Goal: Communication & Community: Answer question/provide support

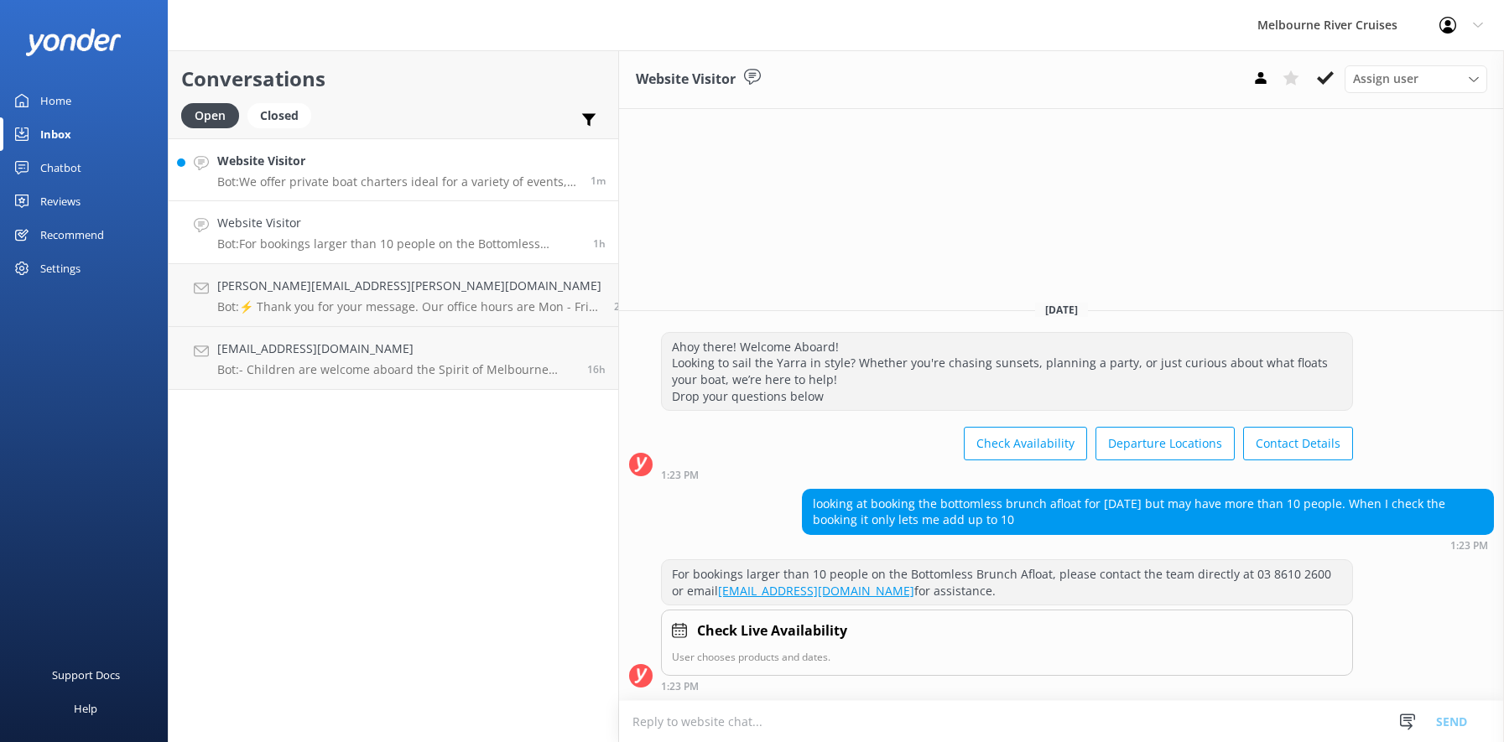
click at [223, 163] on h4 "Website Visitor" at bounding box center [397, 161] width 361 height 18
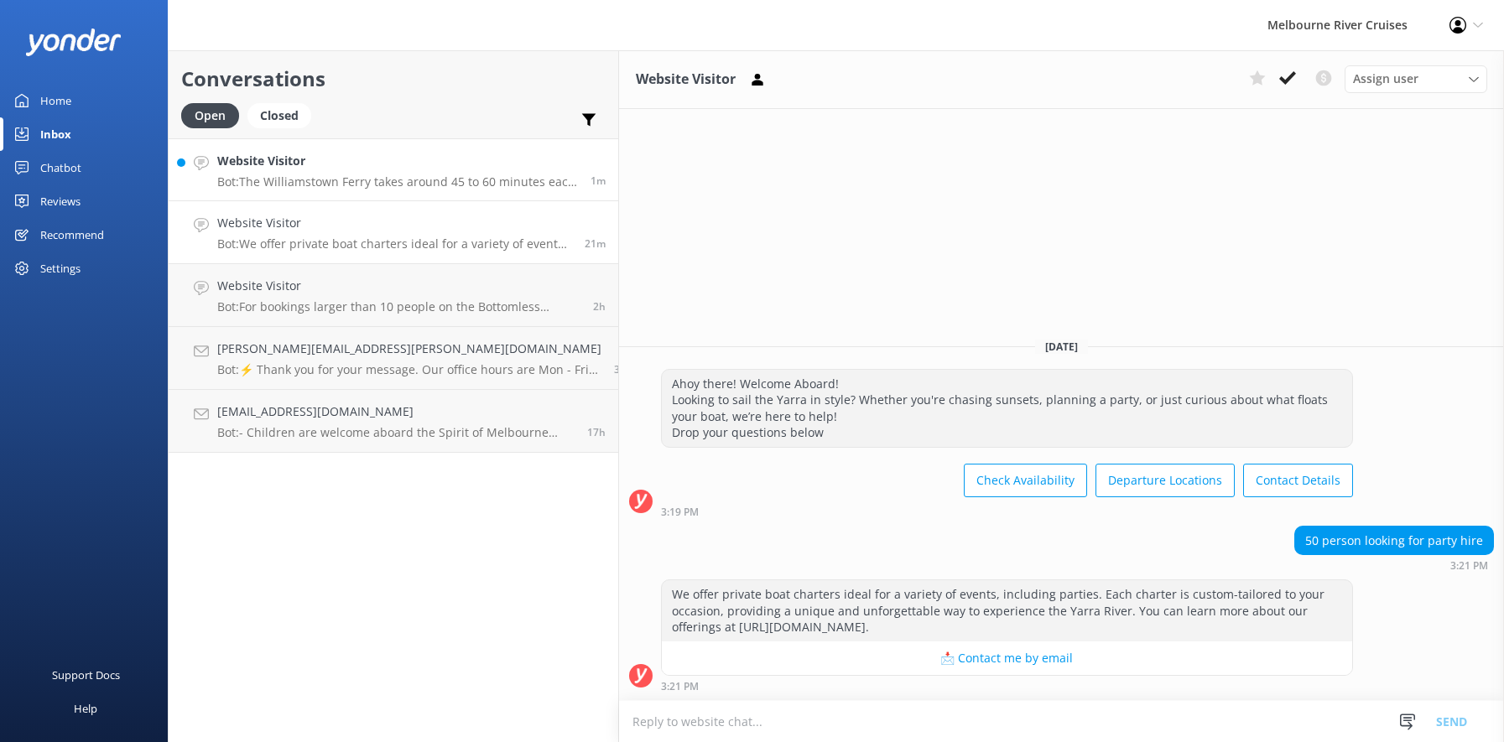
click at [265, 167] on h4 "Website Visitor" at bounding box center [397, 161] width 361 height 18
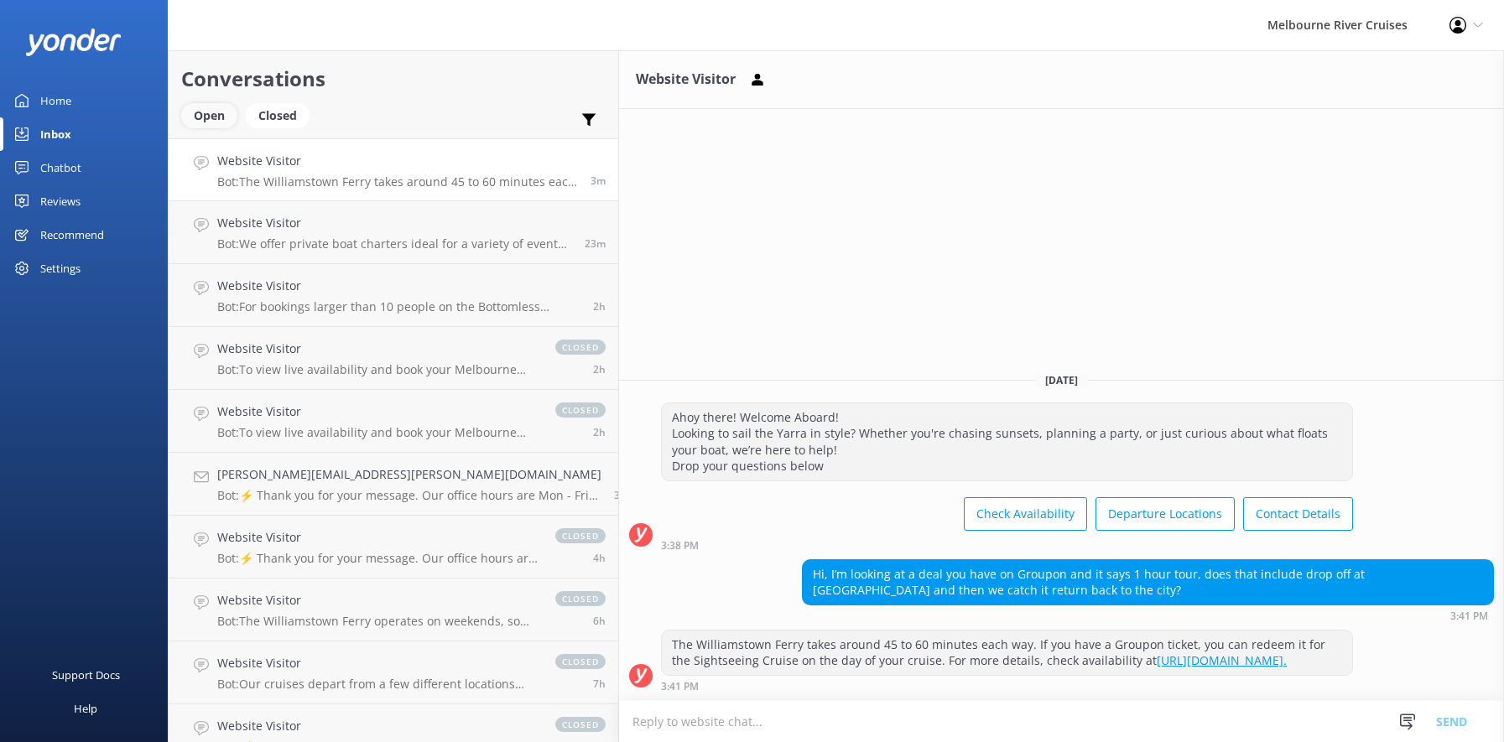
click at [201, 117] on div "Open" at bounding box center [209, 115] width 56 height 25
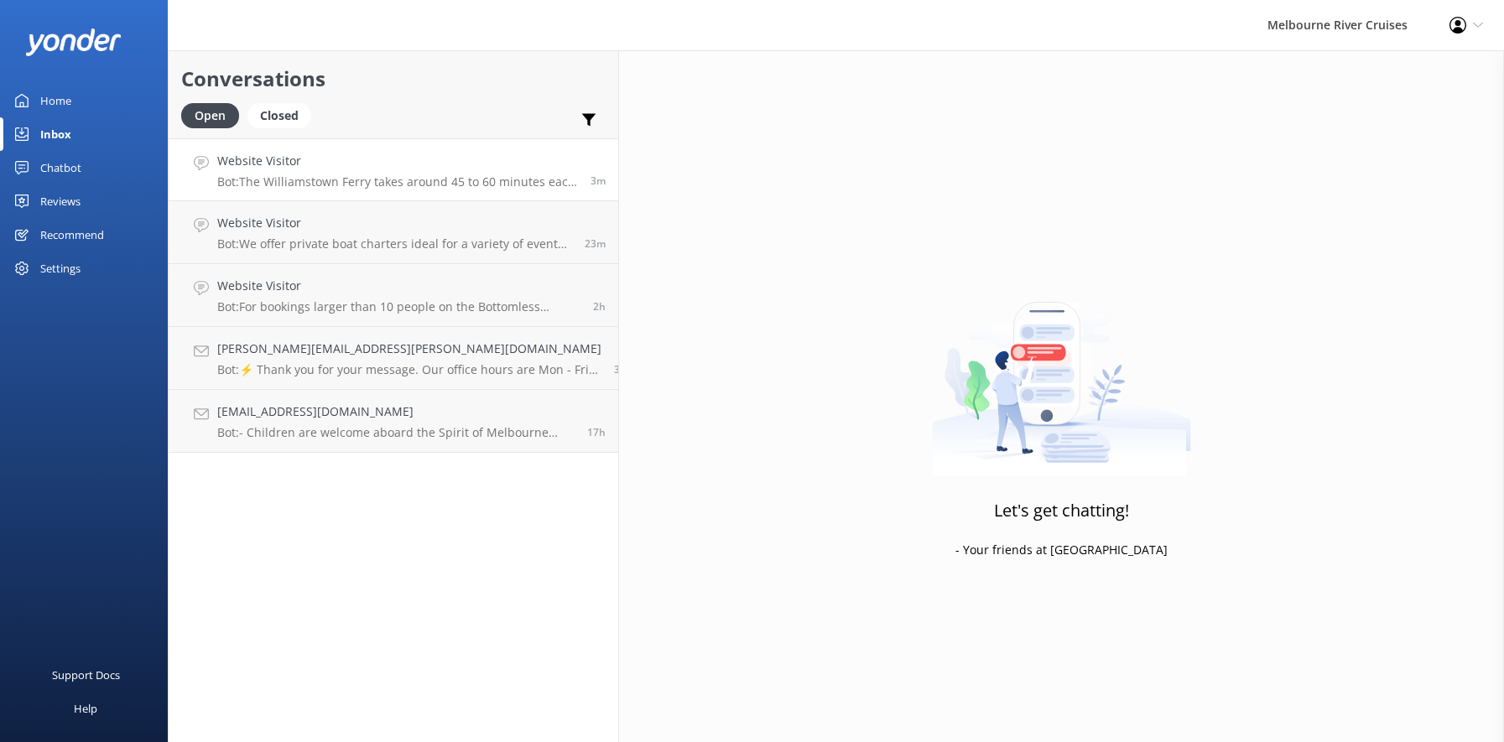
click at [256, 170] on h4 "Website Visitor" at bounding box center [397, 161] width 361 height 18
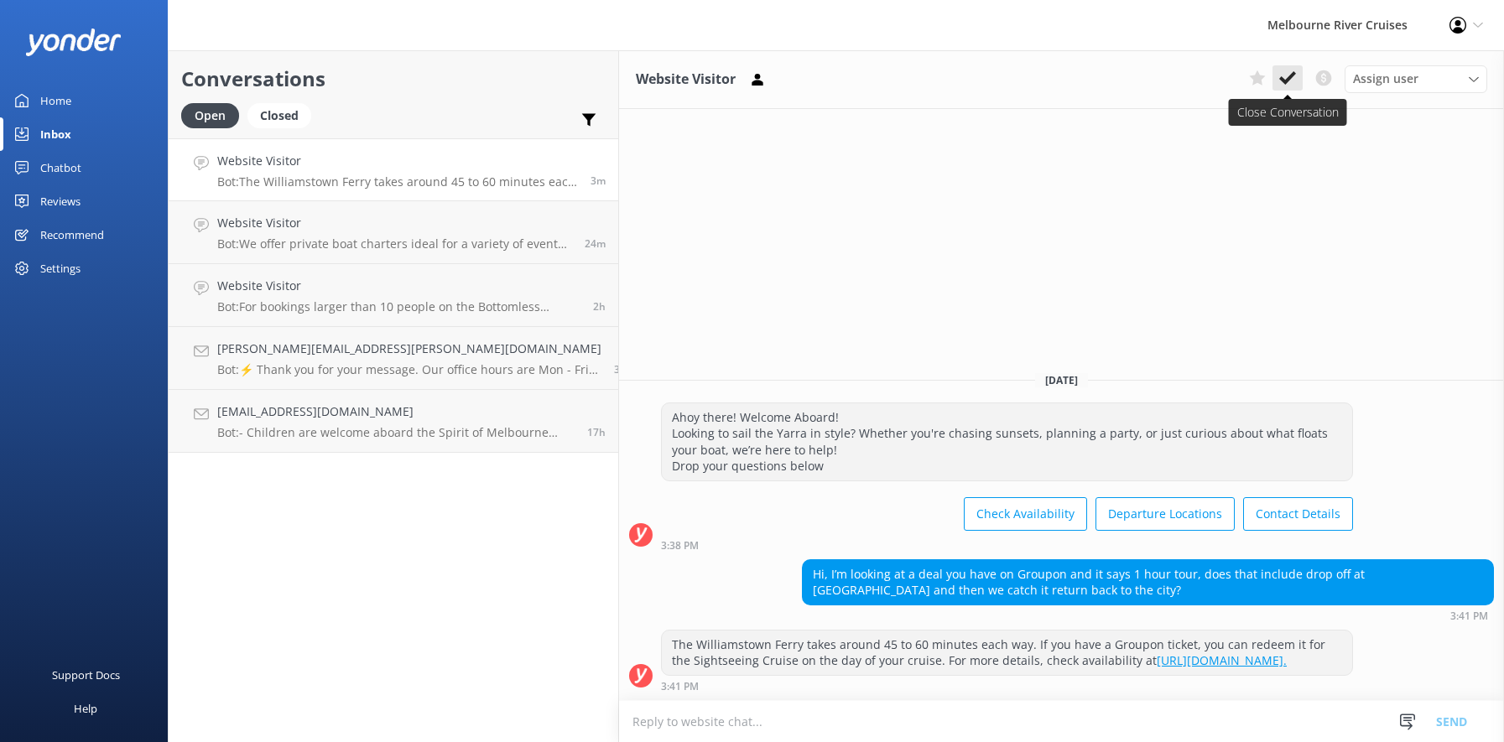
click at [1283, 75] on icon at bounding box center [1287, 78] width 17 height 17
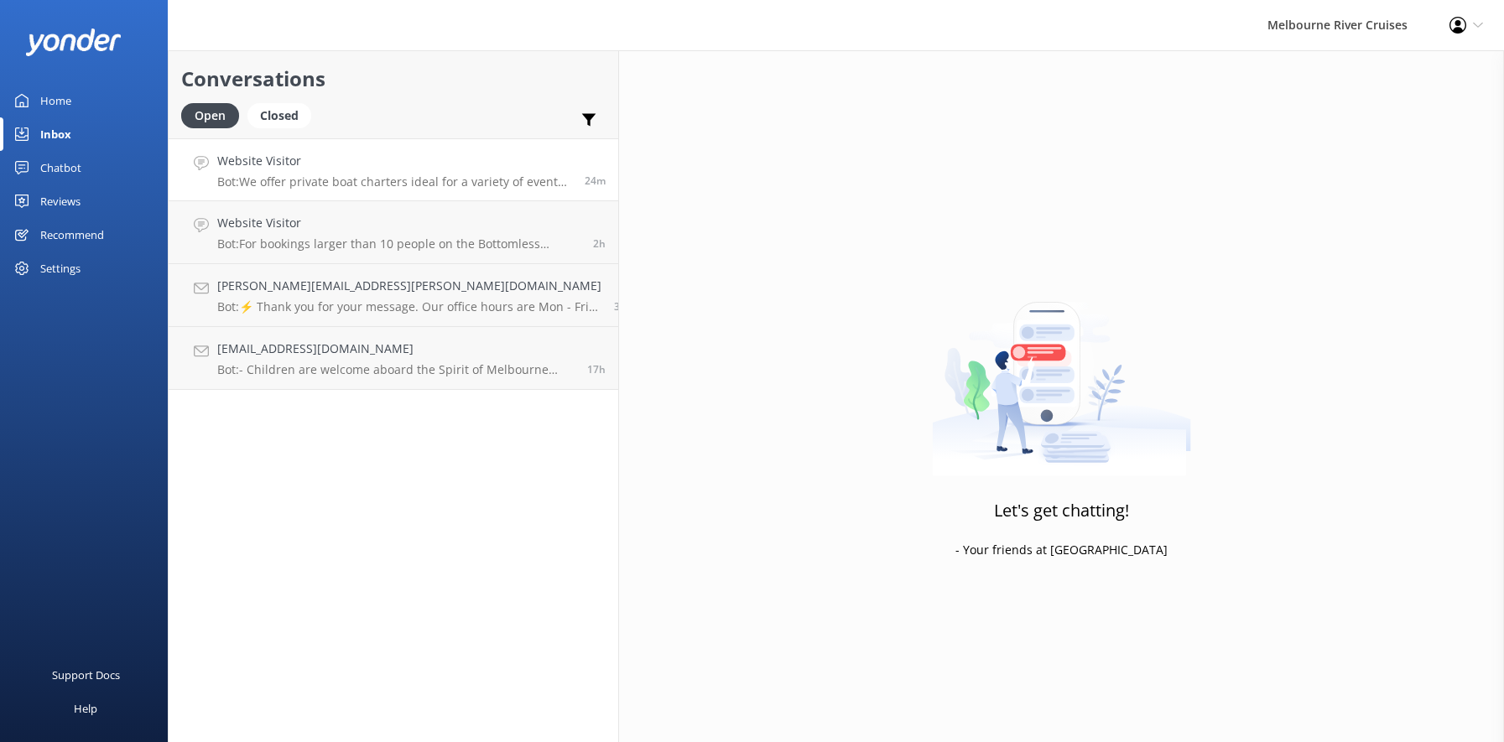
click at [309, 174] on div "Website Visitor Bot: We offer private boat charters ideal for a variety of even…" at bounding box center [394, 170] width 355 height 36
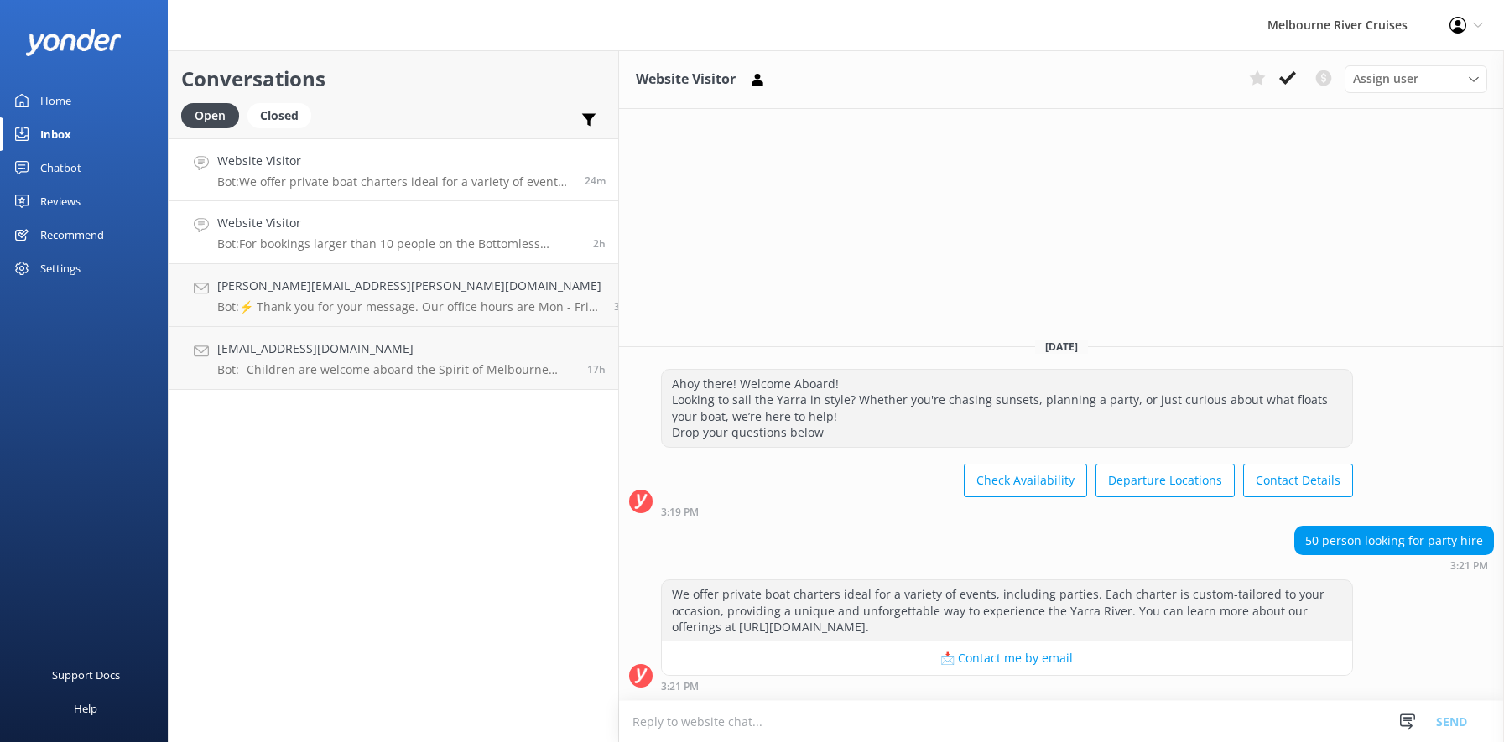
click at [324, 228] on h4 "Website Visitor" at bounding box center [398, 223] width 363 height 18
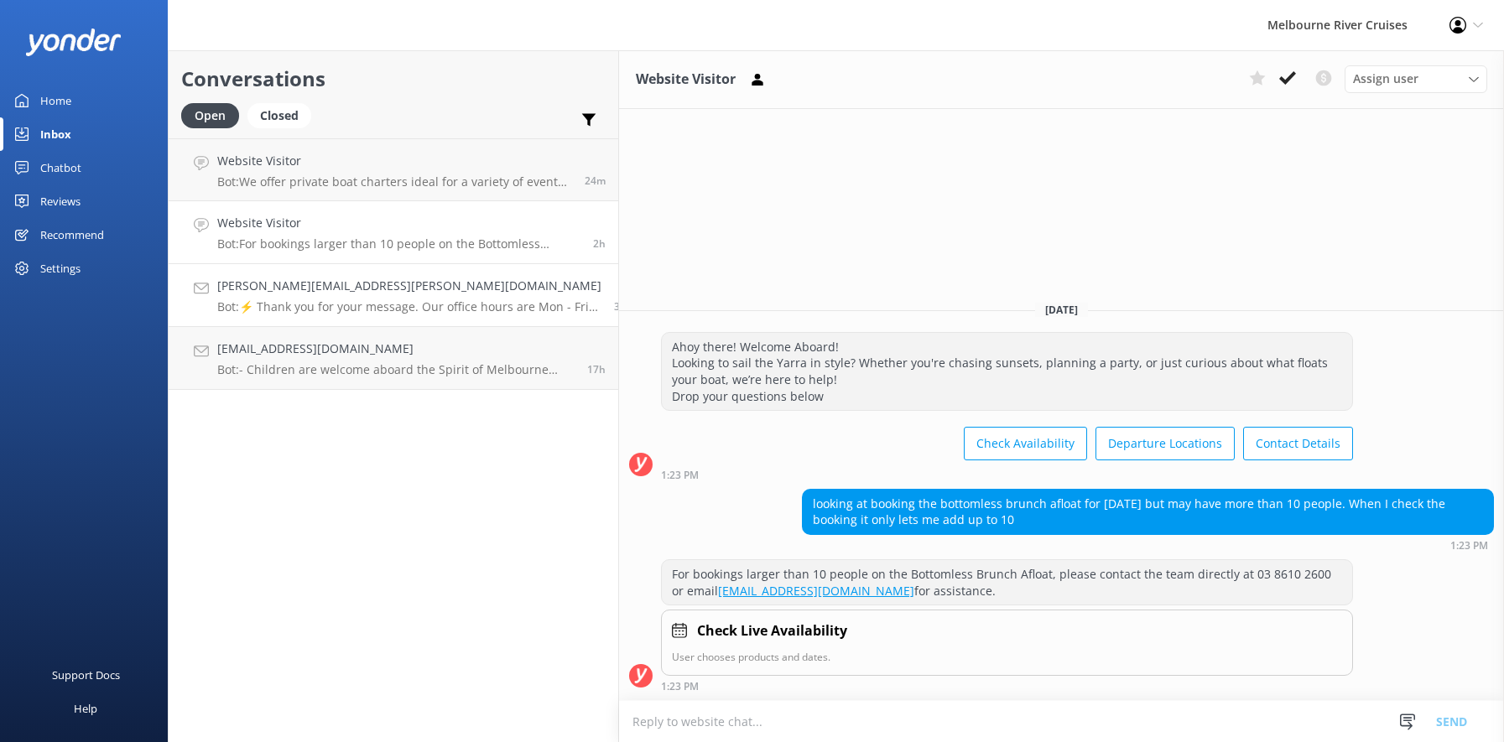
click at [338, 295] on h4 "[PERSON_NAME][EMAIL_ADDRESS][PERSON_NAME][DOMAIN_NAME]" at bounding box center [409, 286] width 384 height 18
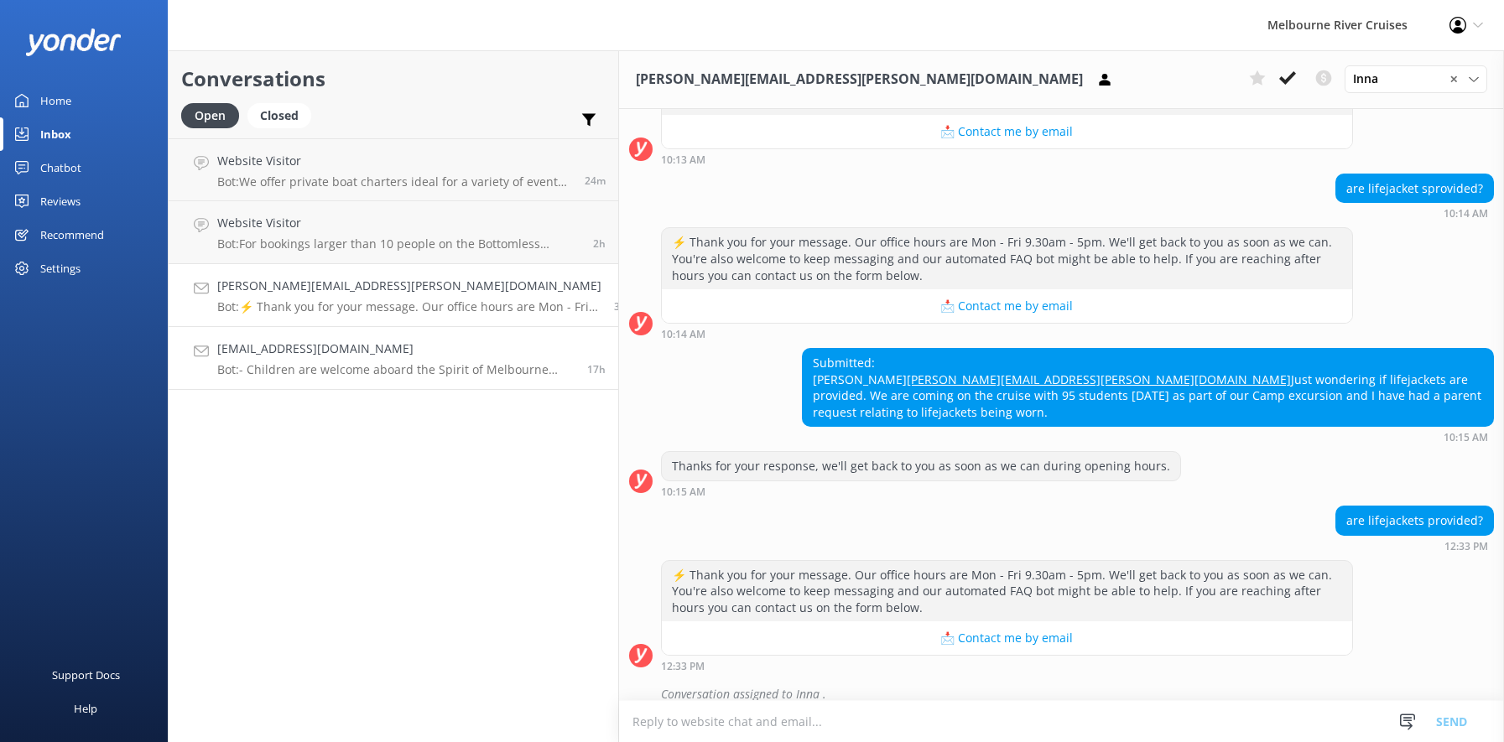
scroll to position [345, 0]
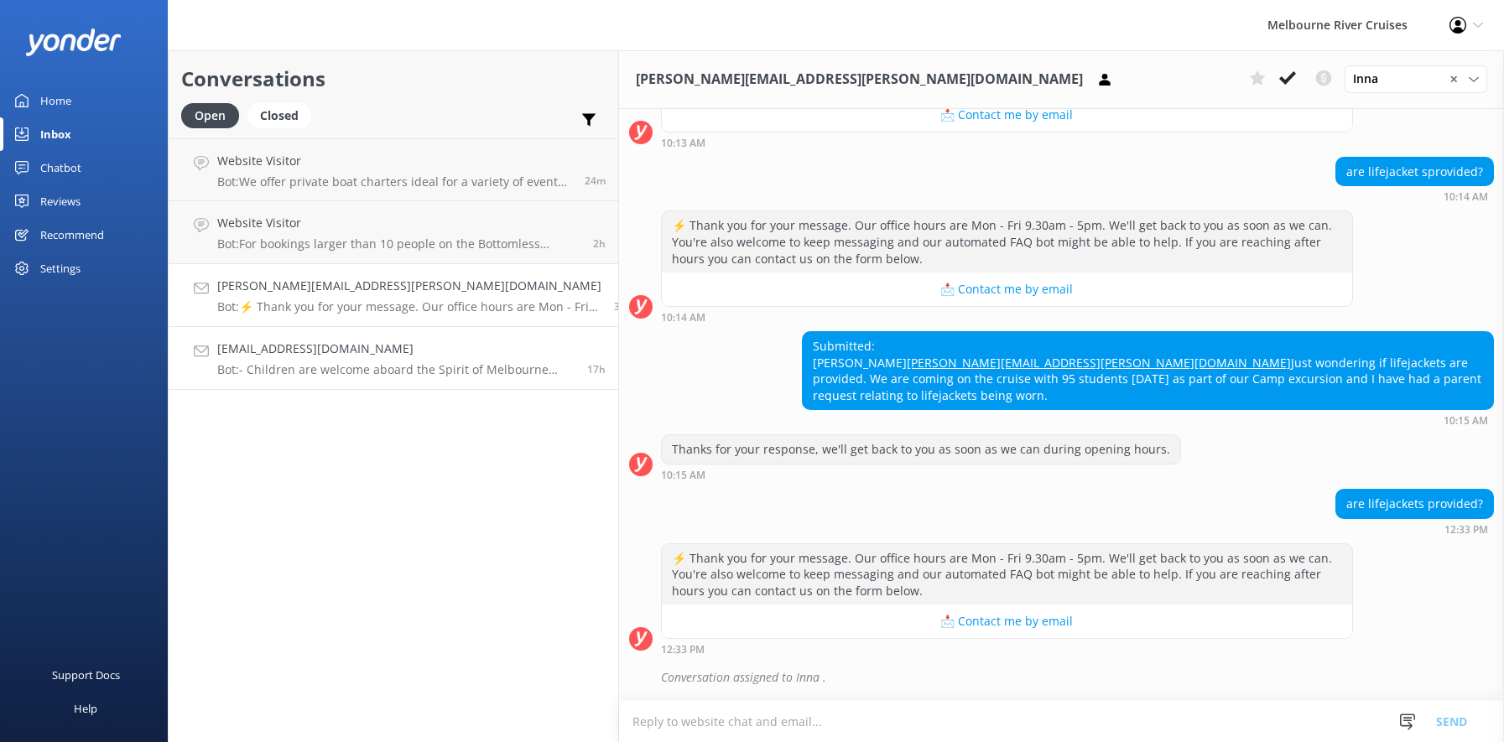
click at [312, 362] on div "[EMAIL_ADDRESS][DOMAIN_NAME] Bot: - Children are welcome aboard the Spirit of M…" at bounding box center [395, 358] width 357 height 37
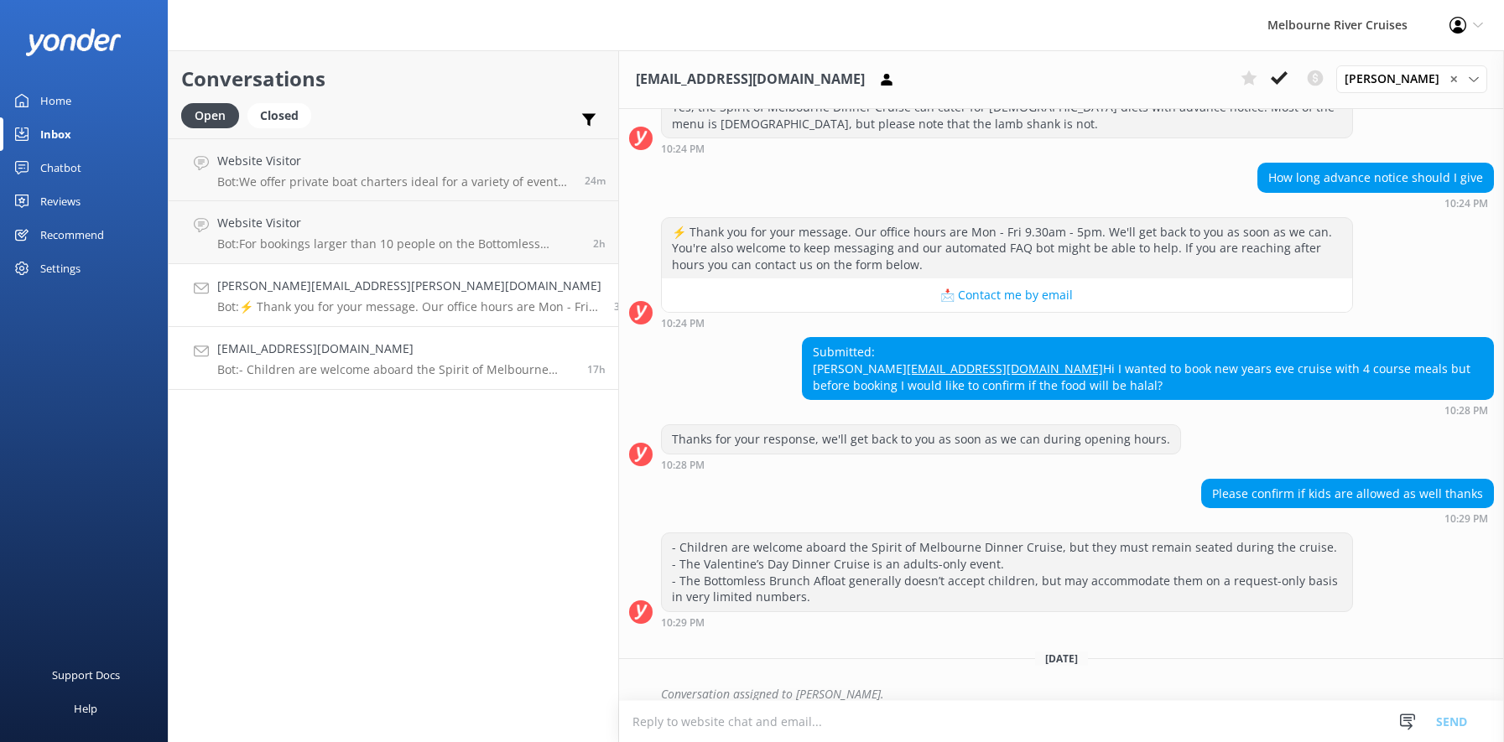
click at [298, 301] on p "Bot: ⚡ Thank you for your message. Our office hours are Mon - Fri 9.30am - 5pm.…" at bounding box center [409, 306] width 384 height 15
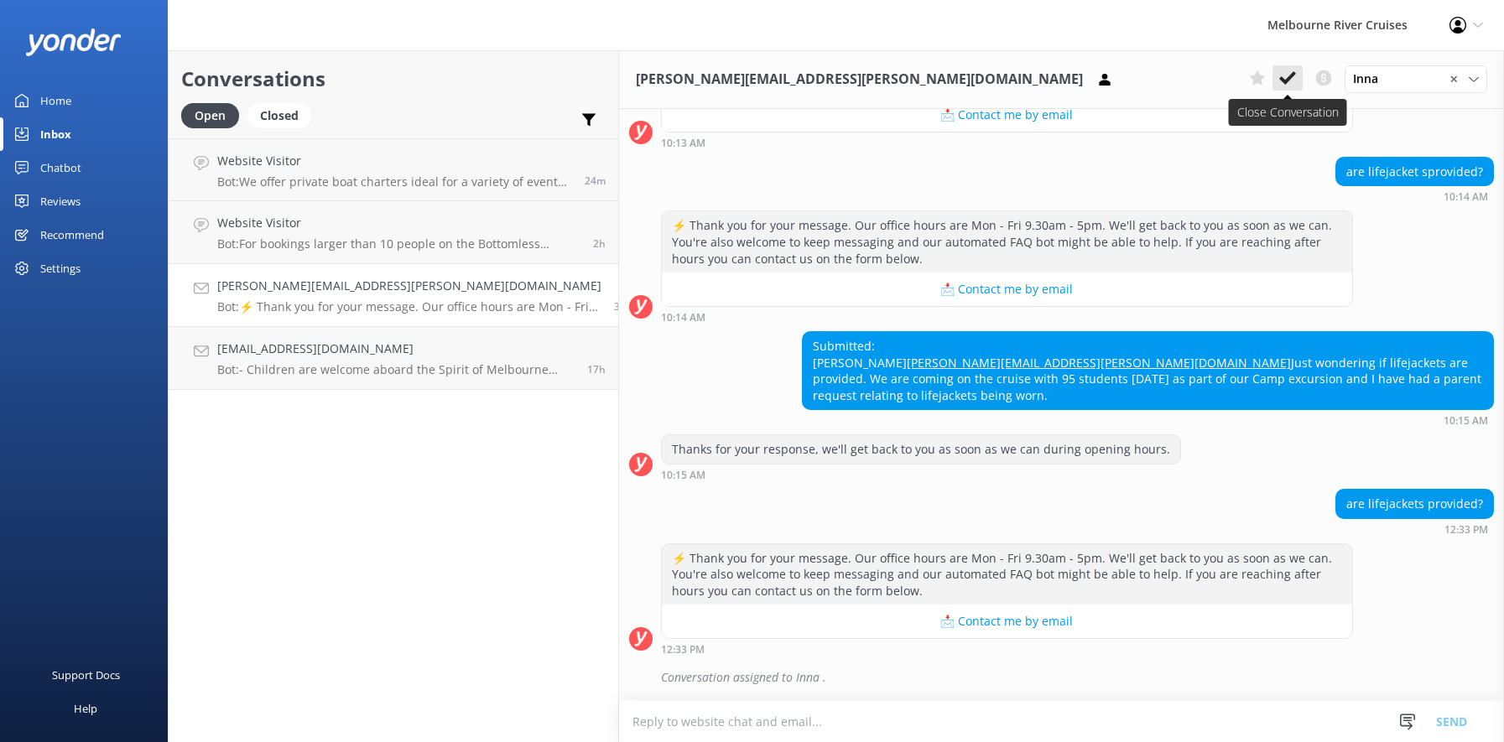
click at [1285, 80] on icon at bounding box center [1287, 78] width 17 height 17
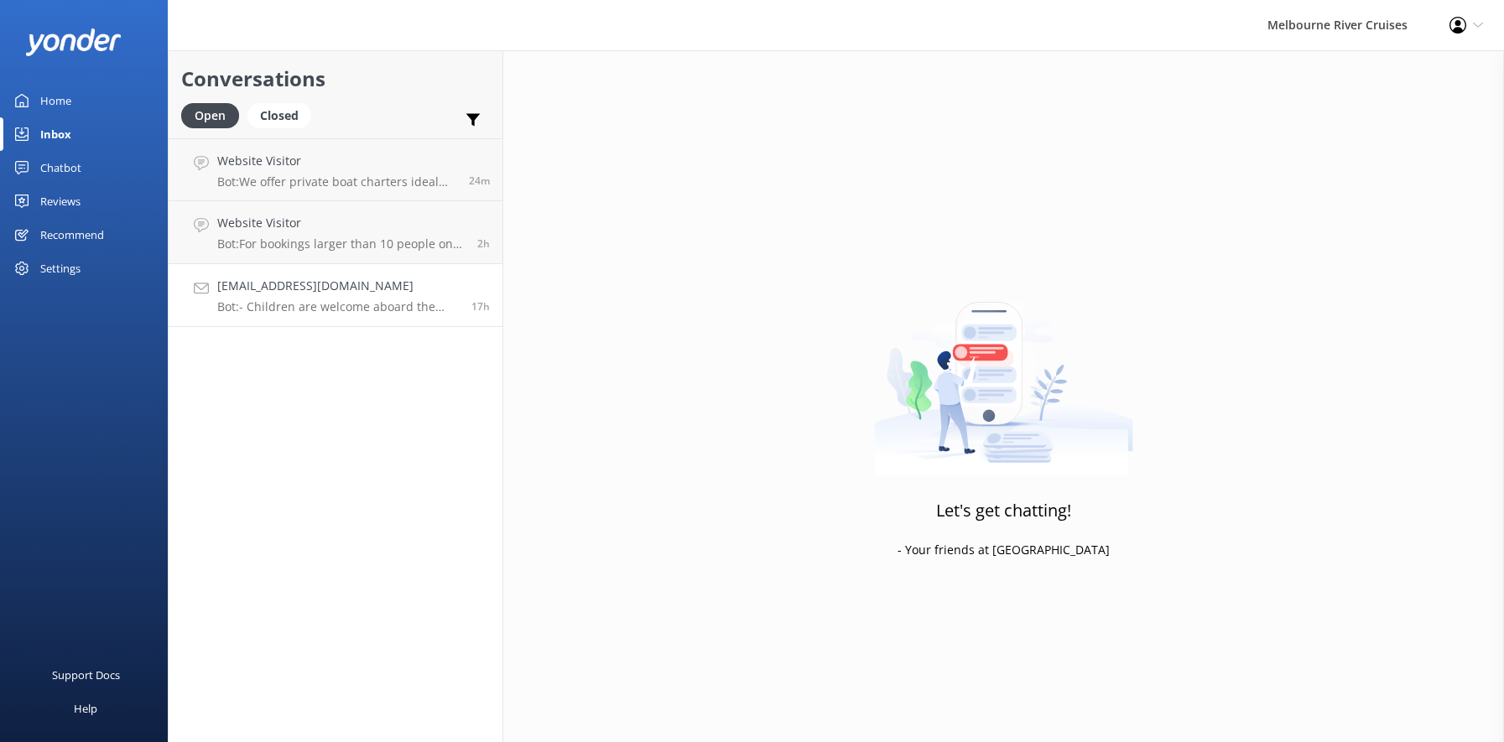
click at [305, 294] on h4 "[EMAIL_ADDRESS][DOMAIN_NAME]" at bounding box center [338, 286] width 242 height 18
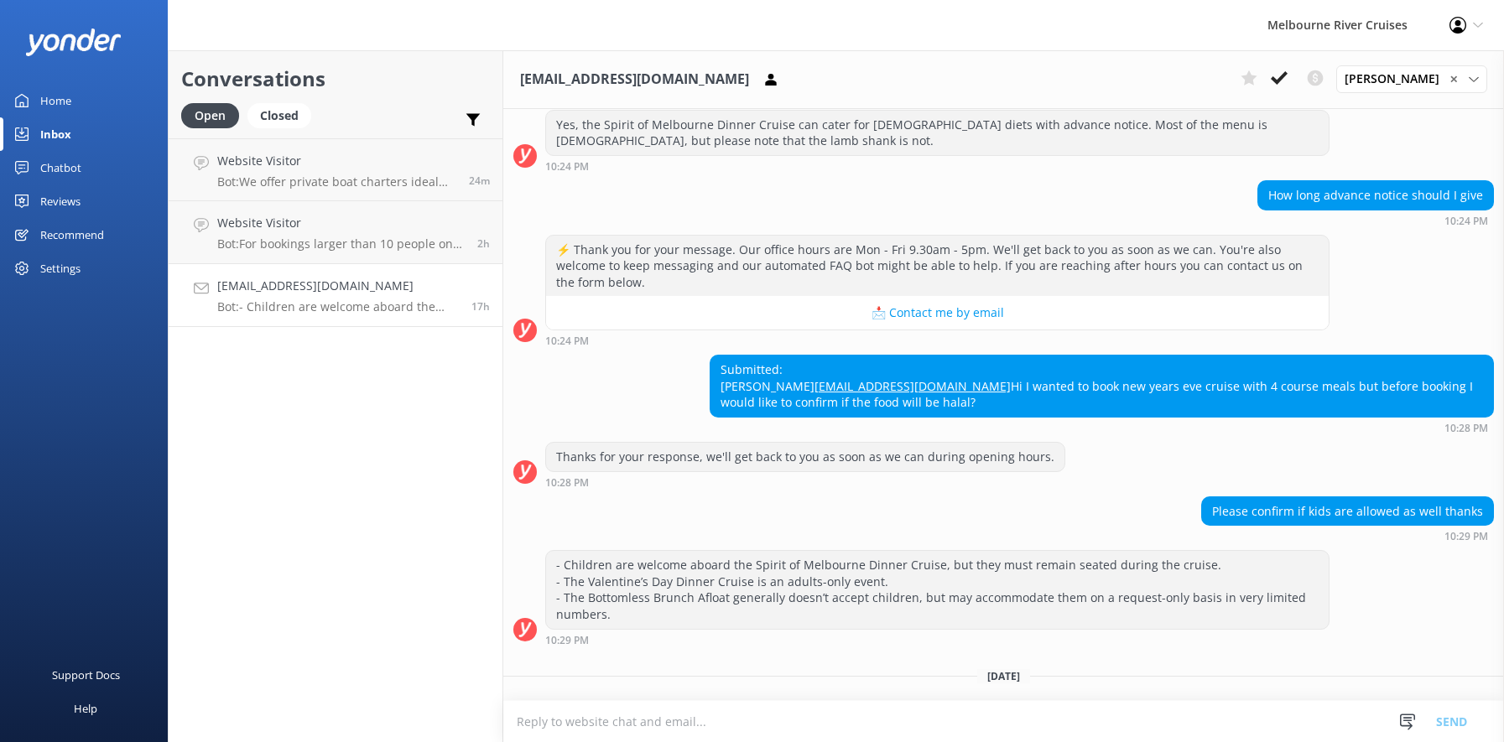
scroll to position [429, 0]
